Goal: Transaction & Acquisition: Purchase product/service

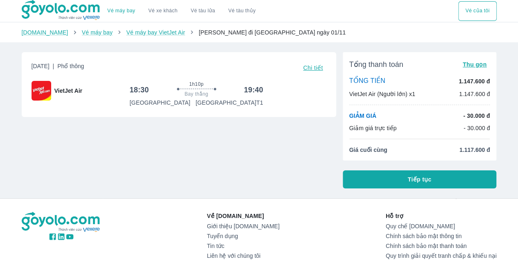
click at [403, 179] on button "Tiếp tục" at bounding box center [420, 179] width 154 height 18
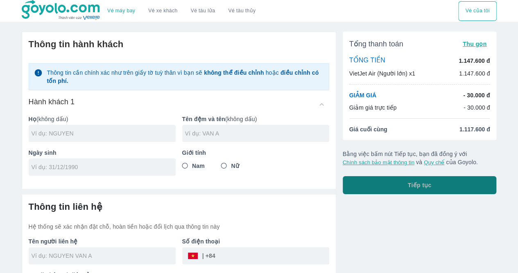
click at [400, 193] on button "Tiếp tục" at bounding box center [420, 185] width 154 height 18
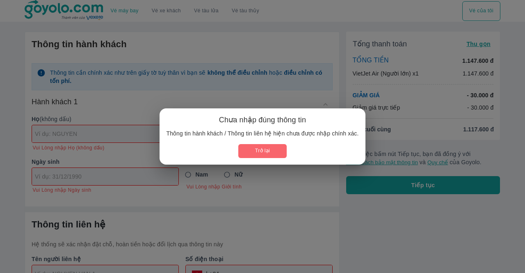
click at [272, 157] on button "Trở lại" at bounding box center [262, 151] width 48 height 14
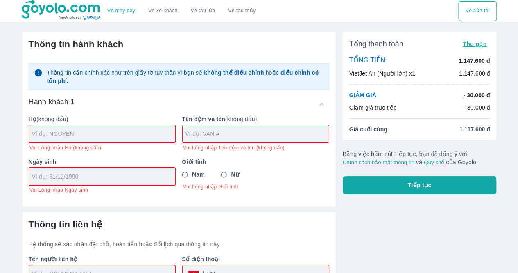
click at [120, 140] on div at bounding box center [102, 133] width 146 height 17
type input "-"
type input "PHAN"
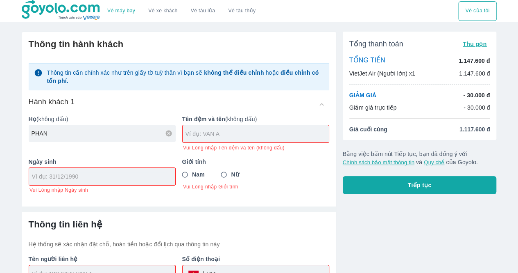
click at [240, 135] on input "text" at bounding box center [257, 133] width 143 height 8
type input "[PERSON_NAME]"
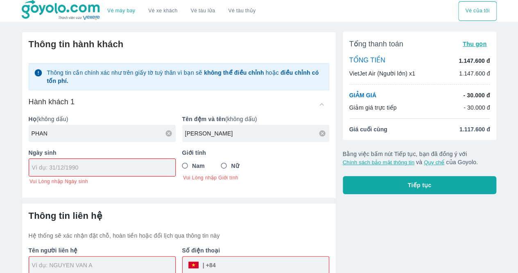
click at [134, 177] on div "Ngày sinh Vui Lòng nhập Ngày sinh" at bounding box center [99, 163] width 154 height 43
type input "[DATE]"
click at [227, 164] on input "Nữ" at bounding box center [224, 165] width 15 height 15
radio input "true"
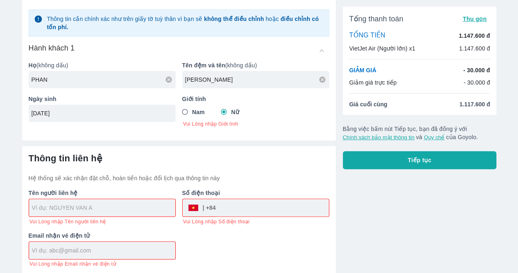
click at [130, 211] on input "text" at bounding box center [103, 207] width 143 height 8
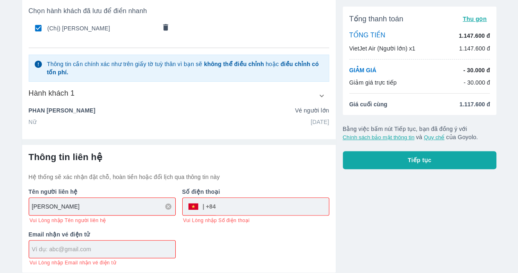
scroll to position [48, 0]
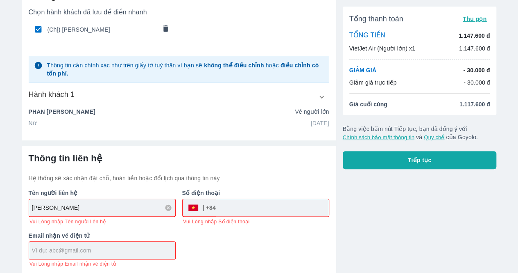
type input "[PERSON_NAME]"
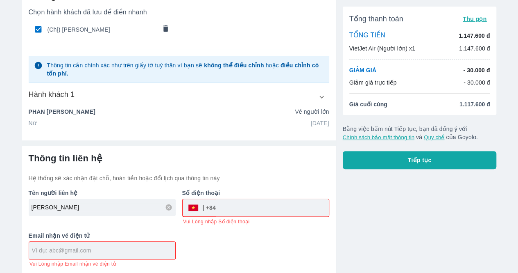
click at [248, 208] on input "tel" at bounding box center [272, 208] width 113 height 20
type input "838382200"
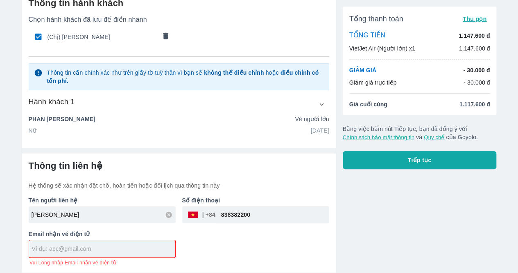
scroll to position [40, 0]
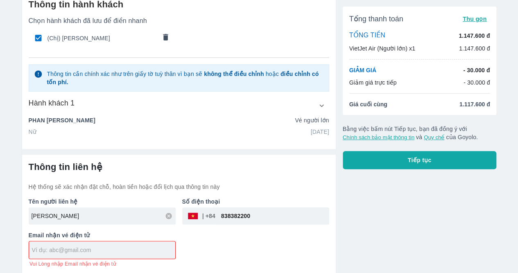
click at [121, 252] on input "text" at bounding box center [103, 249] width 143 height 8
type input "[EMAIL_ADDRESS][DOMAIN_NAME]"
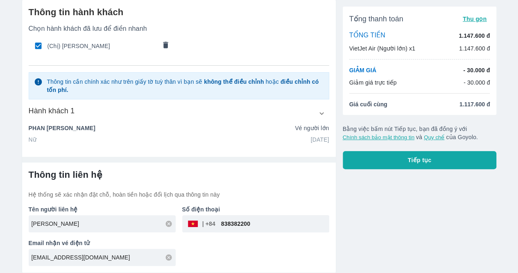
scroll to position [31, 0]
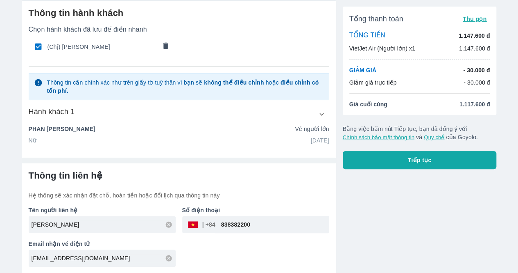
click at [248, 232] on div "Tên người liên hệ [PERSON_NAME] NHI Số điện thoại ​ 838382200 Email nhận vé điệ…" at bounding box center [175, 232] width 307 height 67
click at [411, 158] on span "Tiếp tục" at bounding box center [420, 160] width 24 height 8
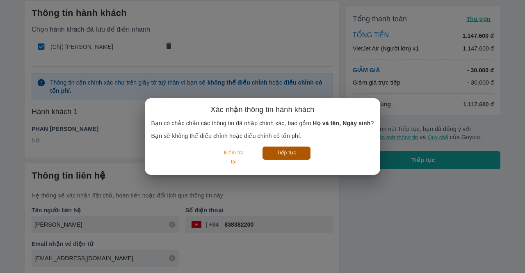
click at [286, 154] on button "Tiếp tục" at bounding box center [286, 152] width 48 height 13
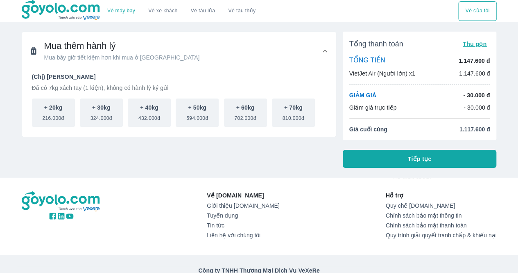
click at [385, 154] on button "Tiếp tục" at bounding box center [420, 159] width 154 height 18
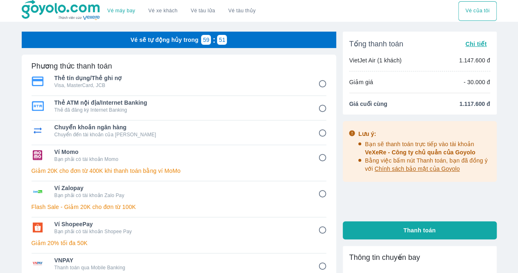
click at [477, 46] on span "Chi tiết" at bounding box center [476, 44] width 21 height 7
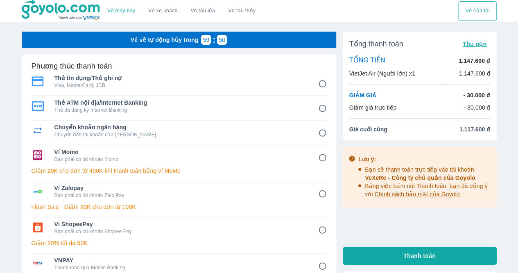
click at [356, 95] on p "GIẢM GIÁ" at bounding box center [363, 95] width 27 height 8
click at [162, 35] on div "Vé sẽ tự động hủy trong 59 : 46" at bounding box center [179, 40] width 315 height 16
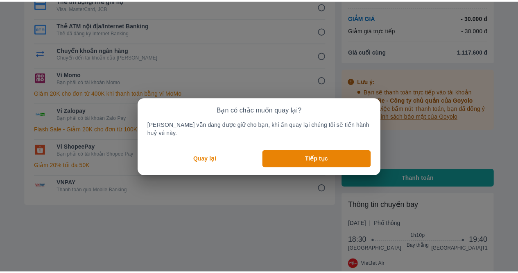
scroll to position [79, 0]
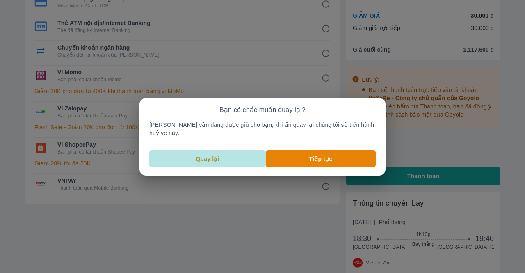
click at [217, 154] on p "Quay lại" at bounding box center [207, 158] width 23 height 8
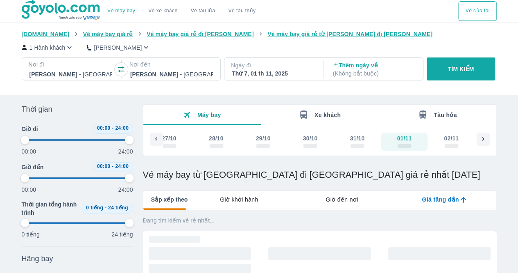
type input "97.9166666666667"
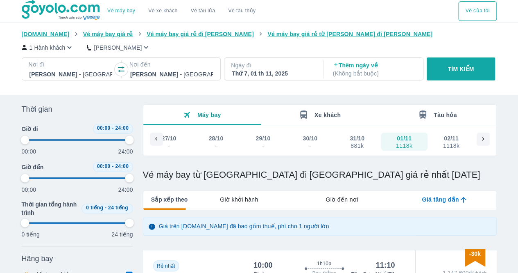
type input "97.9166666666667"
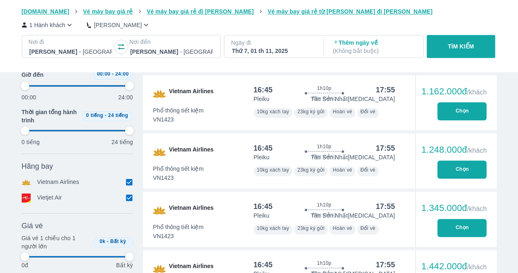
scroll to position [279, 0]
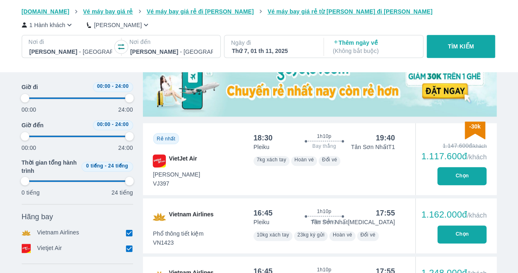
type input "97.9166666666667"
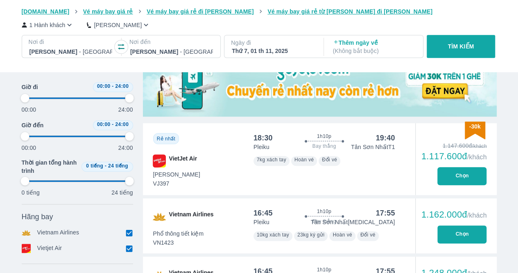
type input "97.9166666666667"
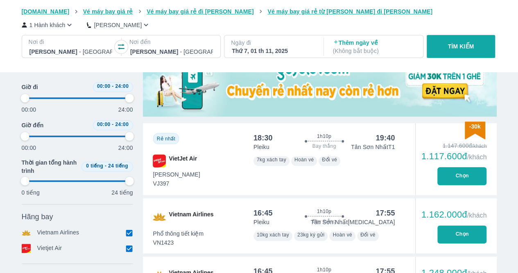
type input "97.9166666666667"
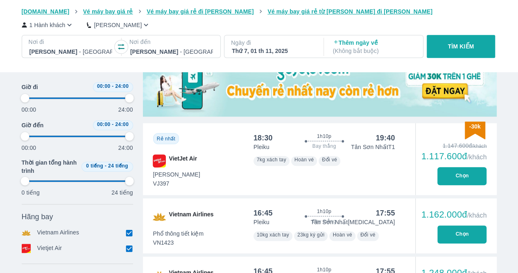
type input "97.9166666666667"
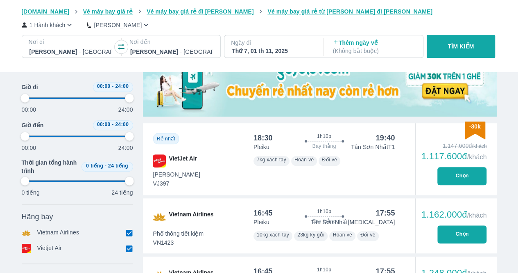
type input "97.9166666666667"
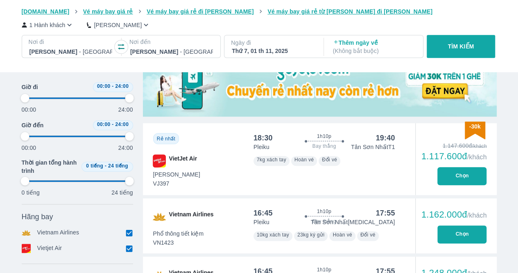
type input "97.9166666666667"
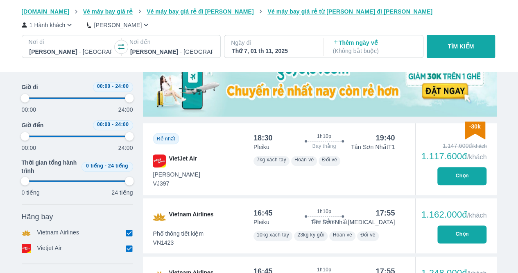
type input "97.9166666666667"
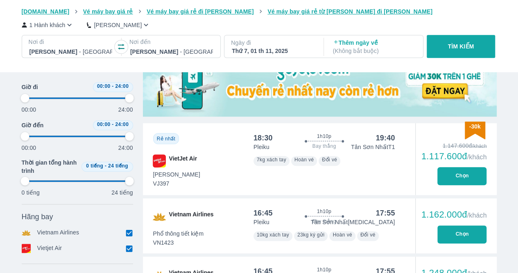
type input "97.9166666666667"
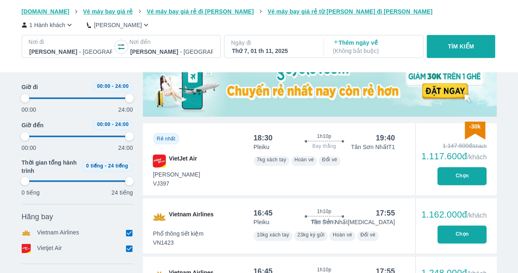
type input "97.9166666666667"
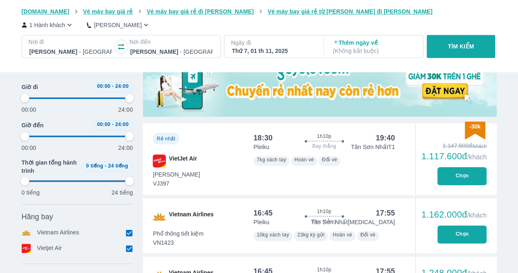
type input "97.9166666666667"
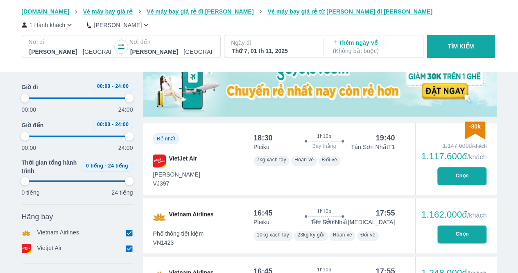
type input "97.9166666666667"
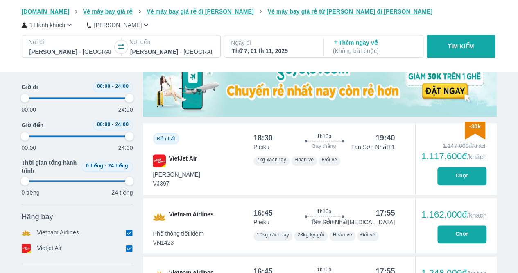
type input "97.9166666666667"
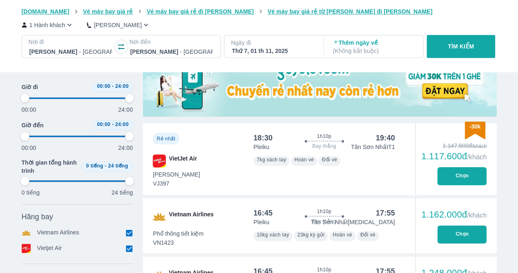
type input "97.9166666666667"
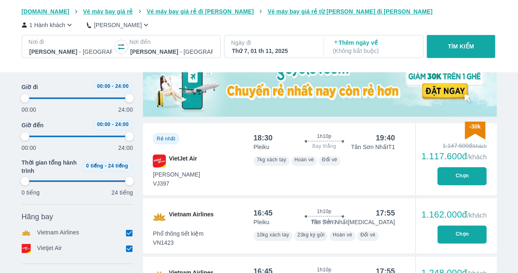
type input "97.9166666666667"
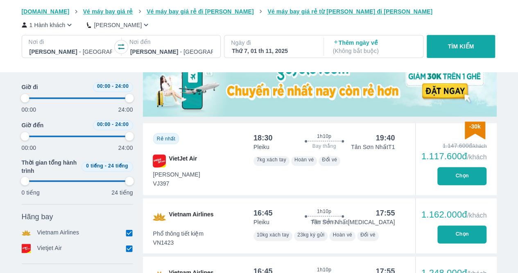
type input "97.9166666666667"
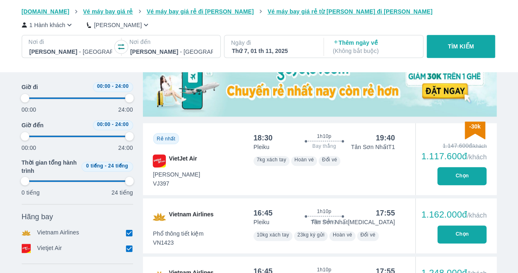
type input "97.9166666666667"
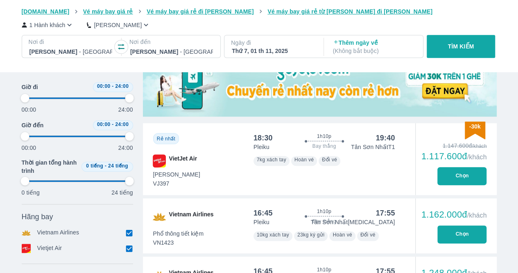
type input "97.9166666666667"
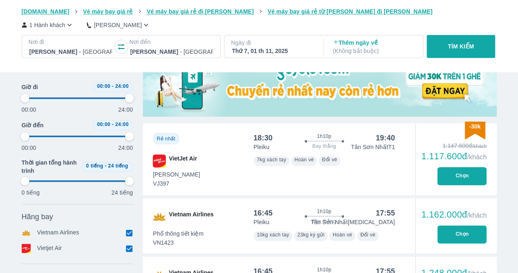
type input "97.9166666666667"
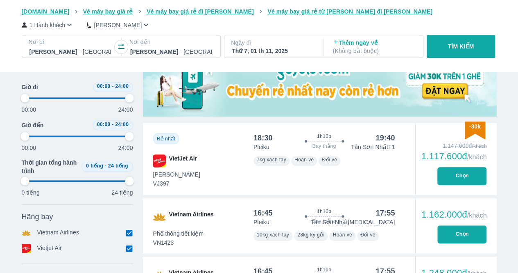
type input "97.9166666666667"
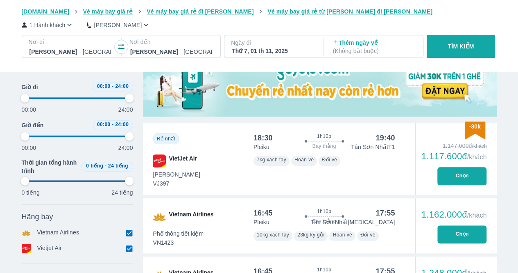
type input "97.9166666666667"
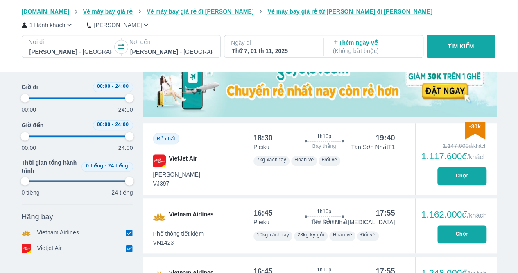
type input "97.9166666666667"
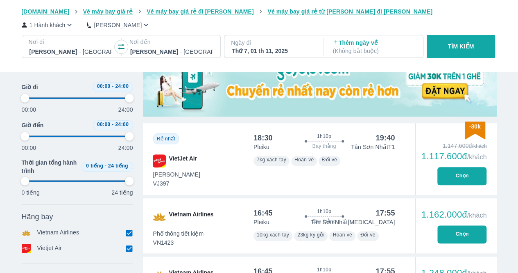
type input "97.9166666666667"
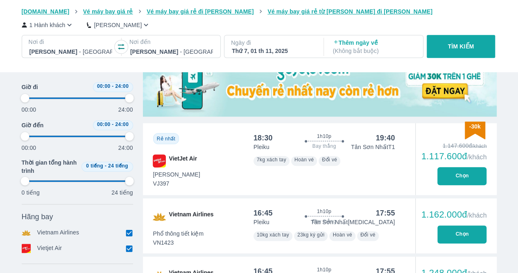
type input "97.9166666666667"
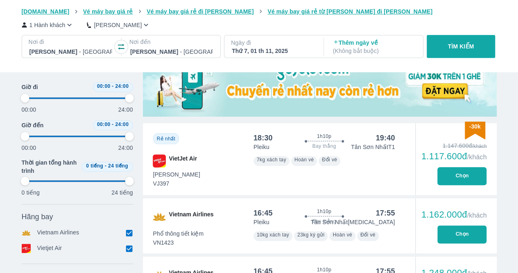
type input "97.9166666666667"
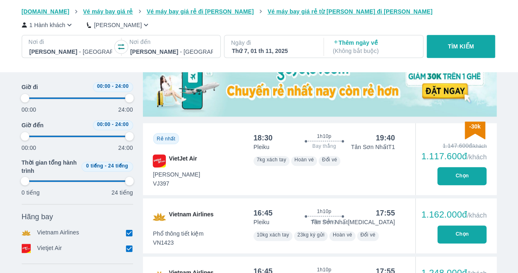
type input "97.9166666666667"
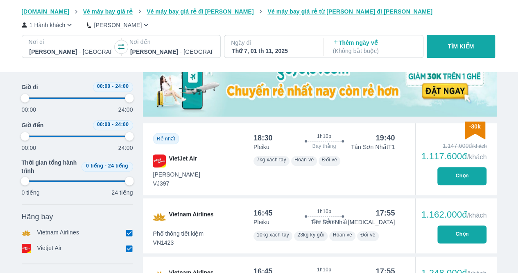
type input "97.9166666666667"
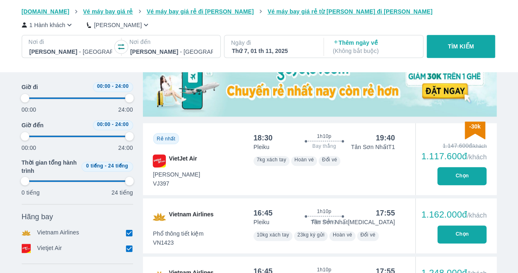
type input "97.9166666666667"
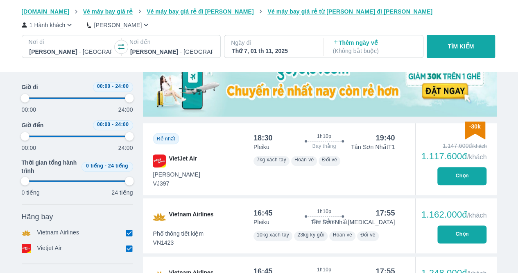
type input "97.9166666666667"
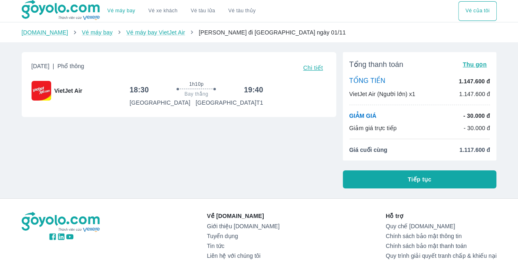
click at [361, 114] on p "GIẢM GIÁ" at bounding box center [363, 115] width 27 height 8
click at [478, 61] on span "Thu gọn" at bounding box center [475, 64] width 24 height 7
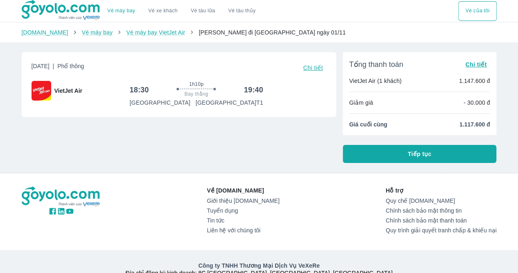
click at [478, 61] on span "Chi tiết" at bounding box center [476, 64] width 21 height 7
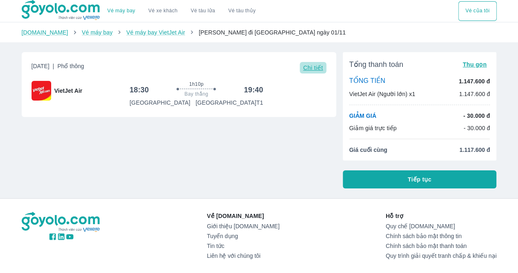
click at [311, 69] on span "Chi tiết" at bounding box center [313, 67] width 20 height 7
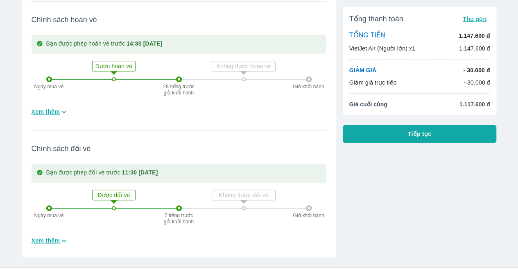
scroll to position [164, 0]
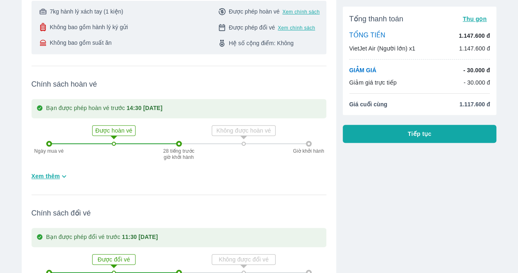
drag, startPoint x: 392, startPoint y: 131, endPoint x: 343, endPoint y: 159, distance: 56.0
click at [344, 162] on div "Tổng thanh toán Thu gọn TỔNG TIỀN 1.147.600 đ VietJet Air (Người lớn) x1 1.147.…" at bounding box center [416, 102] width 161 height 440
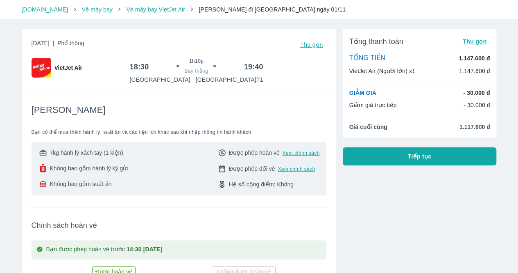
scroll to position [0, 0]
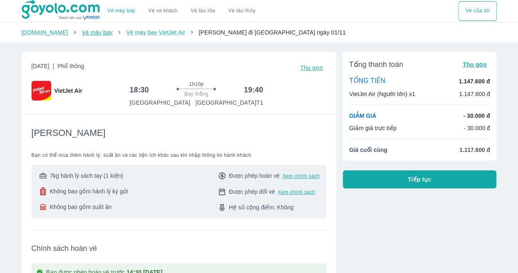
click at [82, 34] on link "Vé máy bay" at bounding box center [97, 32] width 31 height 7
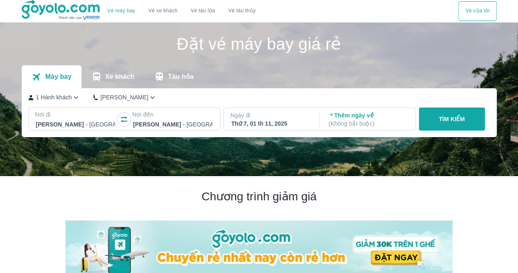
click at [65, 123] on div at bounding box center [75, 124] width 79 height 10
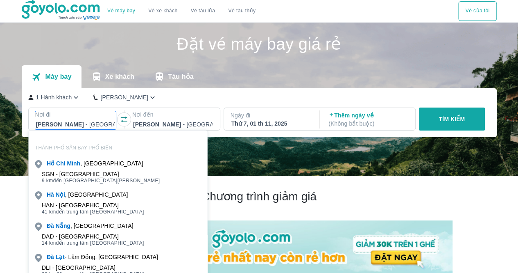
scroll to position [47, 0]
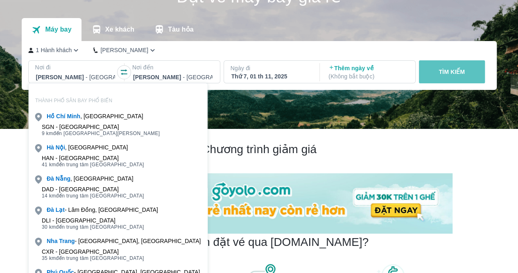
click at [437, 71] on button "TÌM KIẾM" at bounding box center [452, 71] width 66 height 23
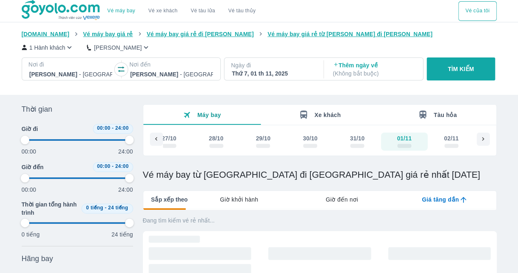
type input "97.9166666666667"
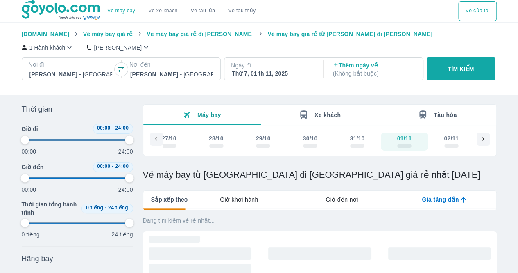
type input "97.9166666666667"
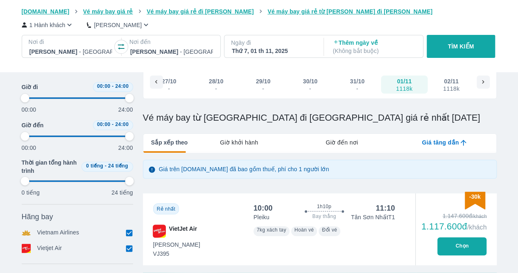
type input "97.9166666666667"
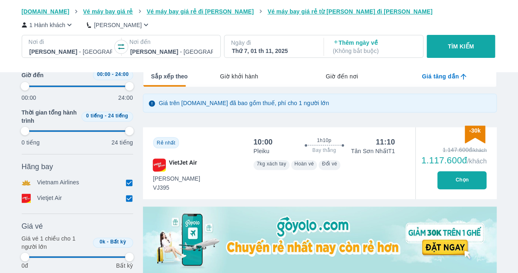
type input "97.9166666666667"
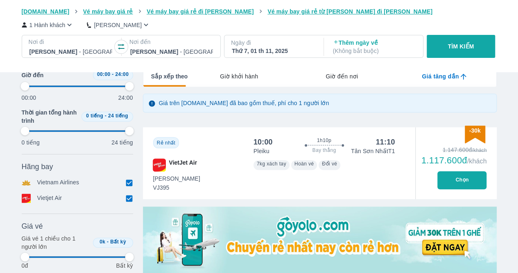
type input "97.9166666666667"
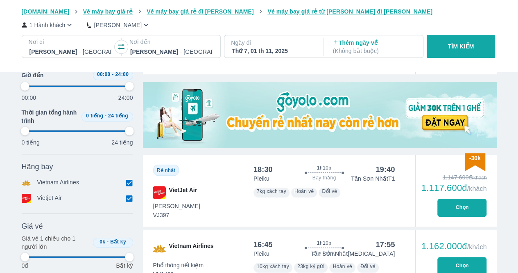
scroll to position [328, 0]
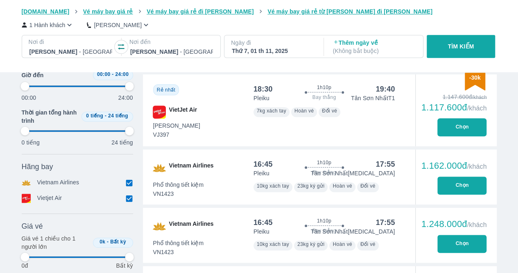
type input "97.9166666666667"
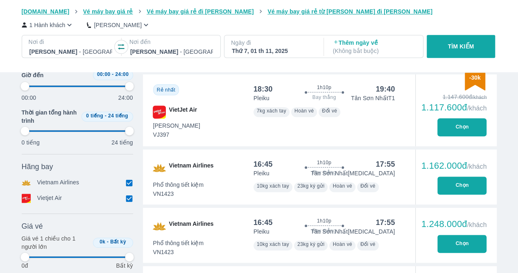
type input "97.9166666666667"
click at [458, 133] on button "Chọn" at bounding box center [462, 127] width 49 height 18
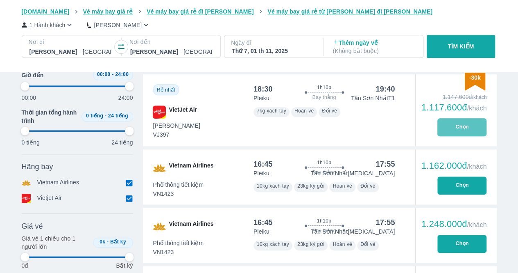
type input "97.9166666666667"
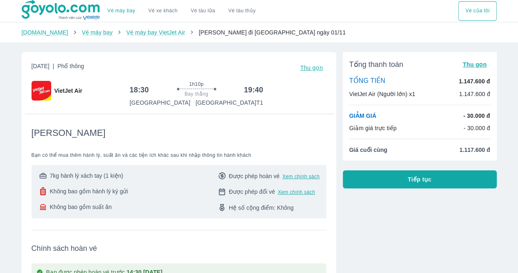
click at [425, 185] on button "Tiếp tục" at bounding box center [420, 179] width 154 height 18
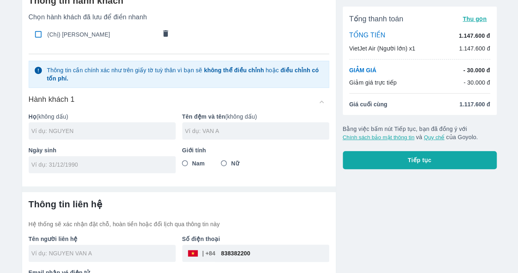
scroll to position [31, 0]
